Goal: Task Accomplishment & Management: Use online tool/utility

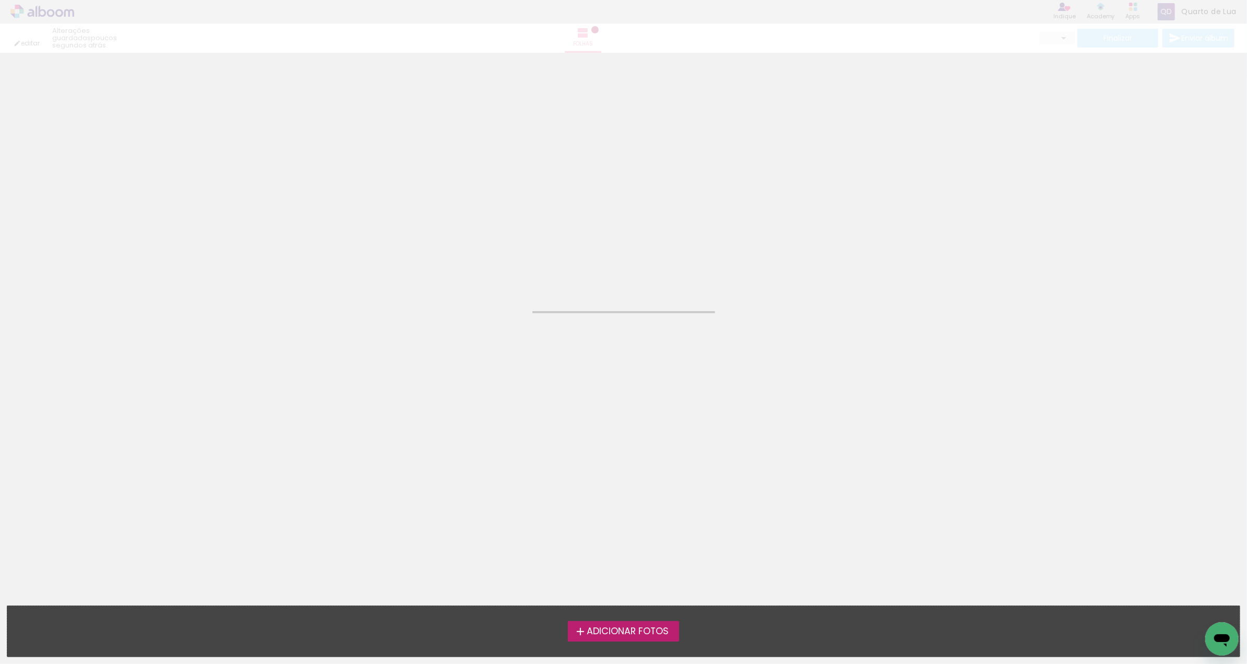
click at [679, 357] on neon-animated-pages "Confirmar Cancelar" at bounding box center [623, 358] width 1247 height 611
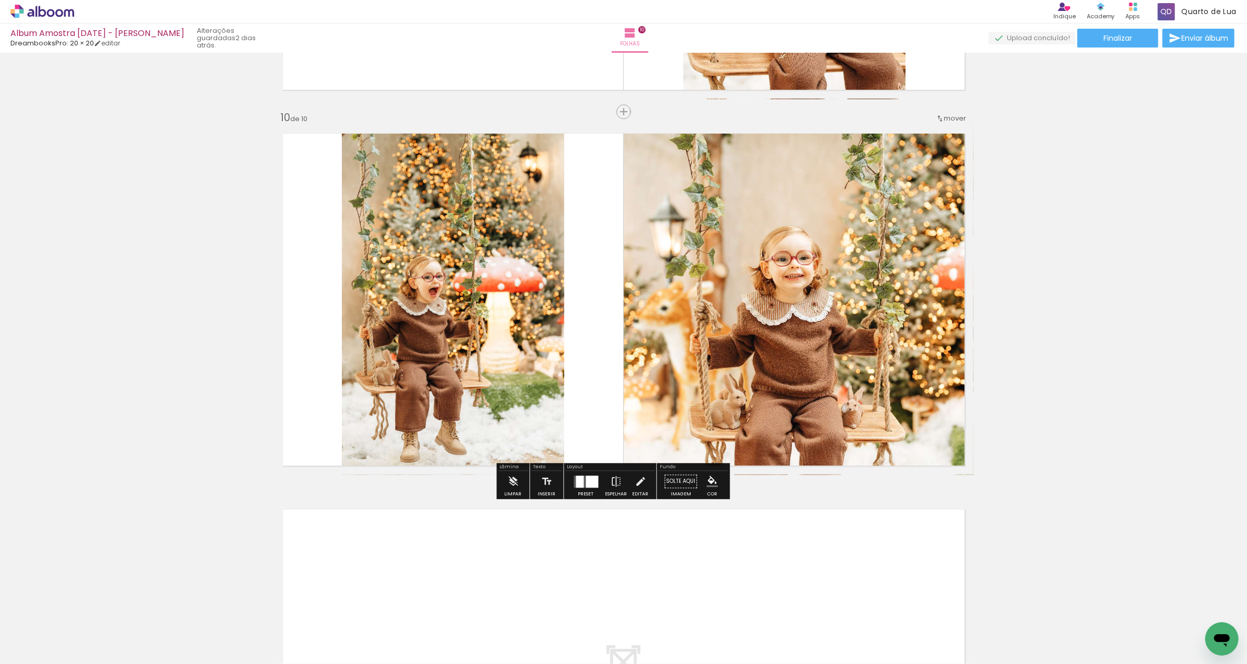
scroll to position [3341, 0]
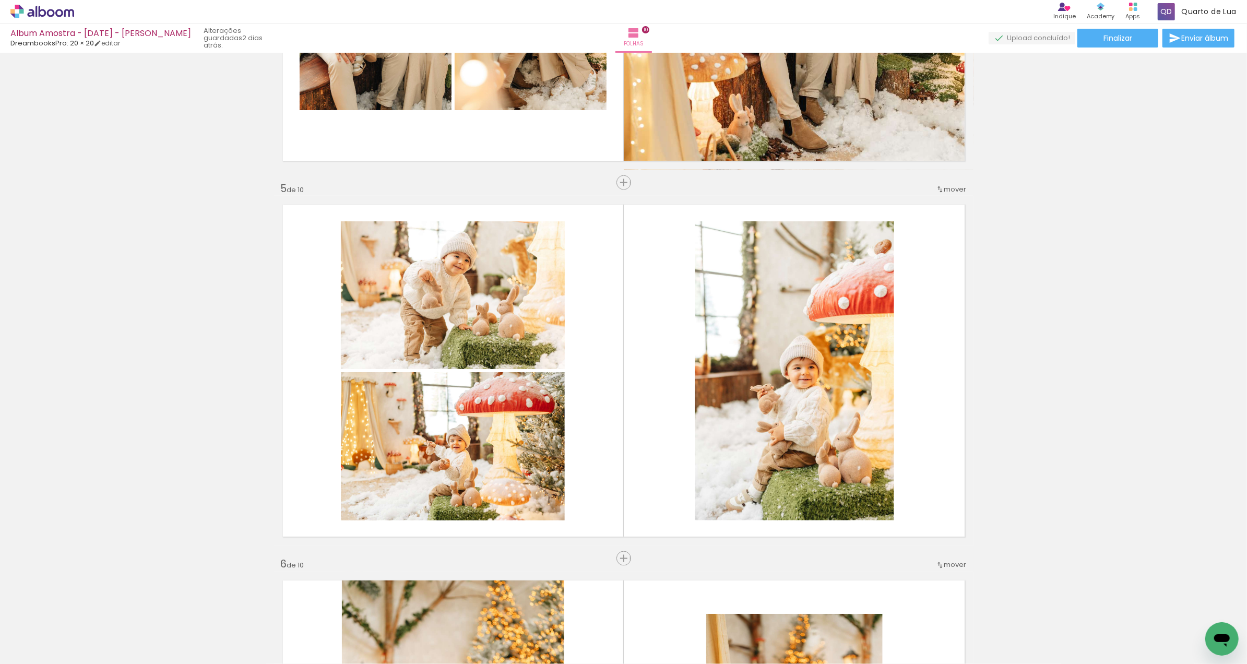
scroll to position [1391, 0]
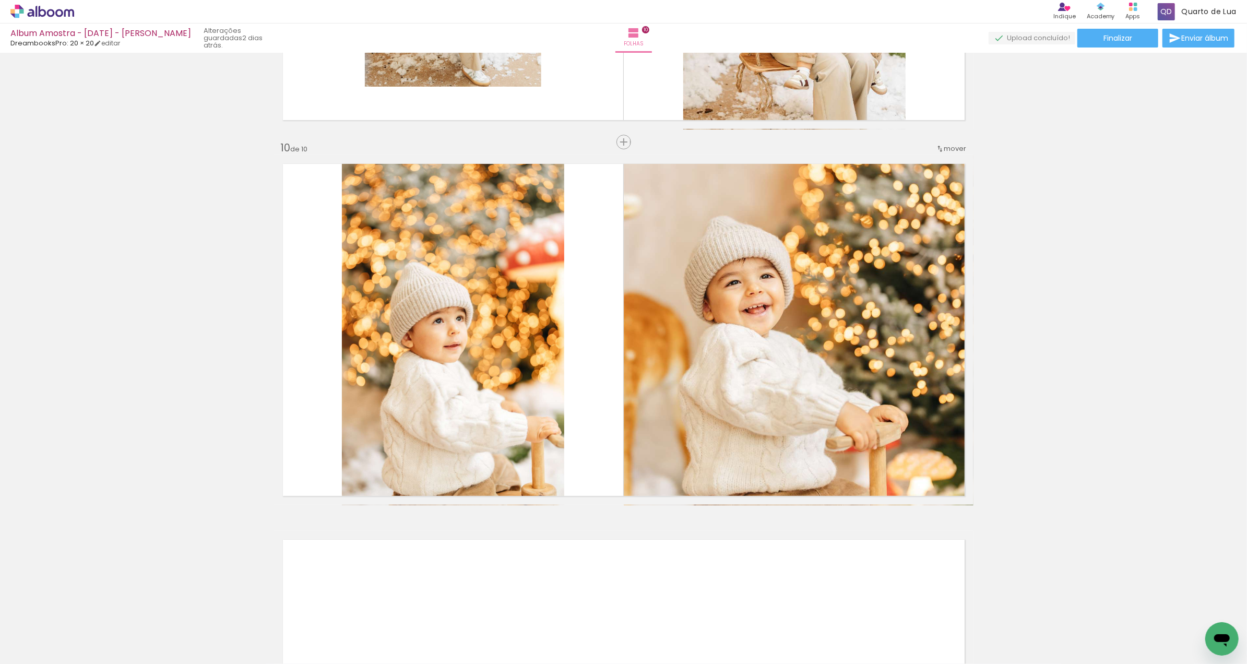
scroll to position [3344, 0]
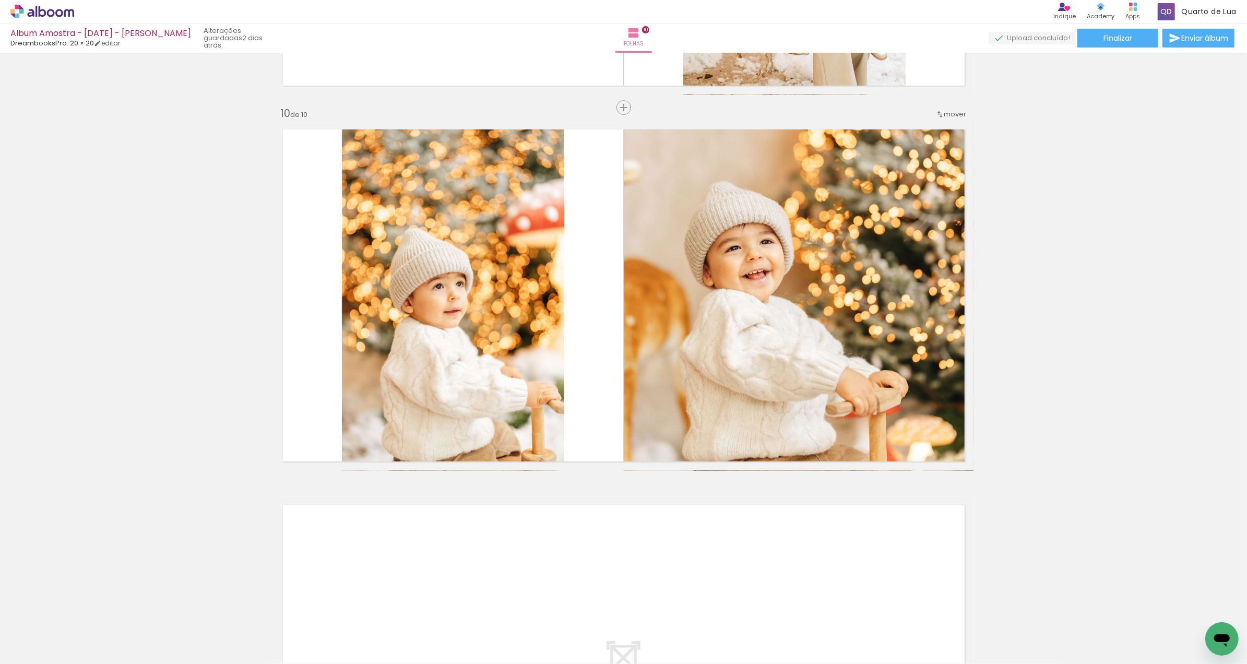
click at [258, 643] on quentale-thumb at bounding box center [279, 628] width 58 height 60
